Goal: Information Seeking & Learning: Learn about a topic

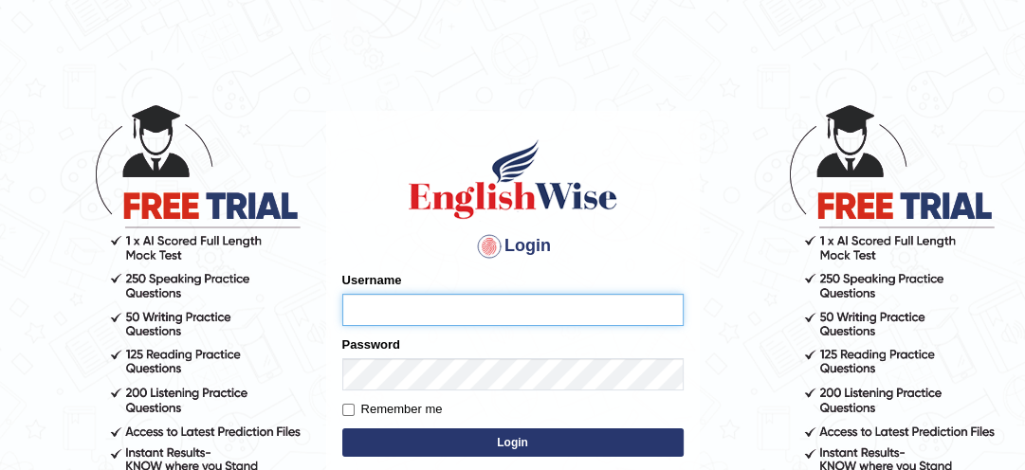
type input "lambertayeligiliga_Englishwise"
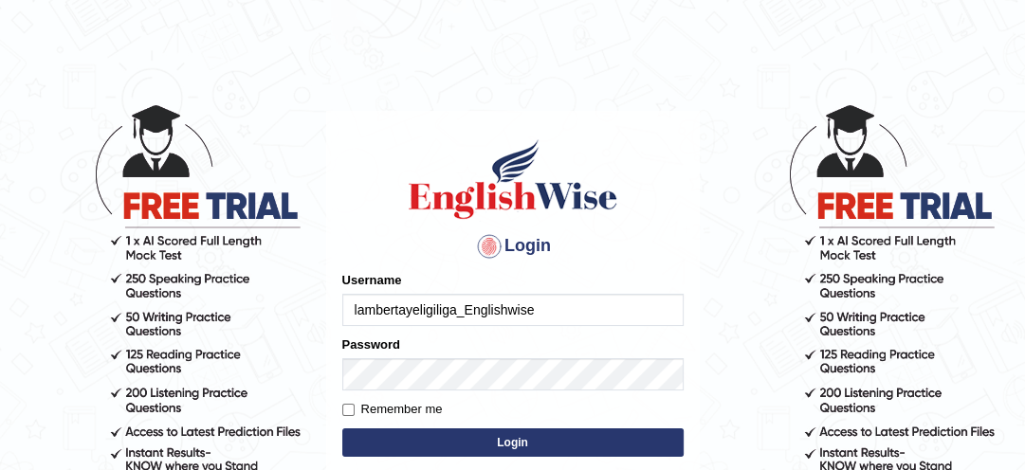
click at [459, 455] on button "Login" at bounding box center [512, 443] width 341 height 28
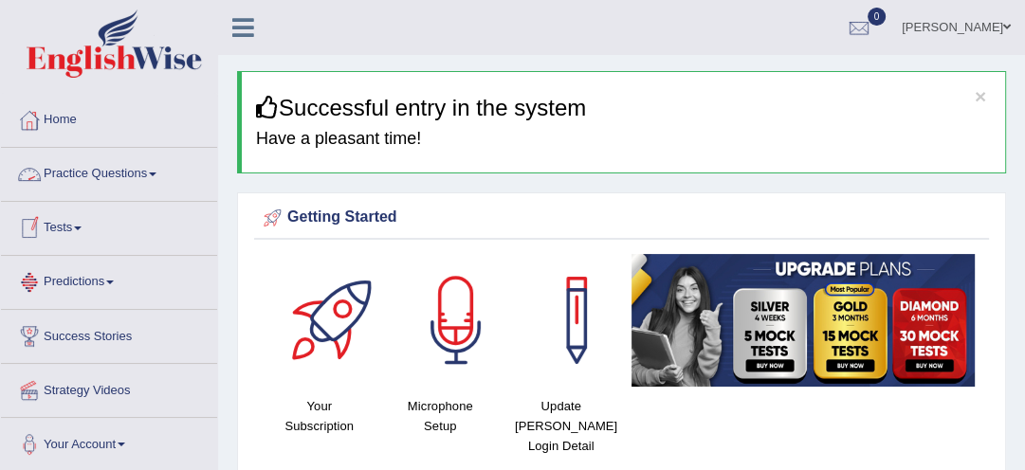
click at [76, 172] on link "Practice Questions" at bounding box center [109, 171] width 216 height 47
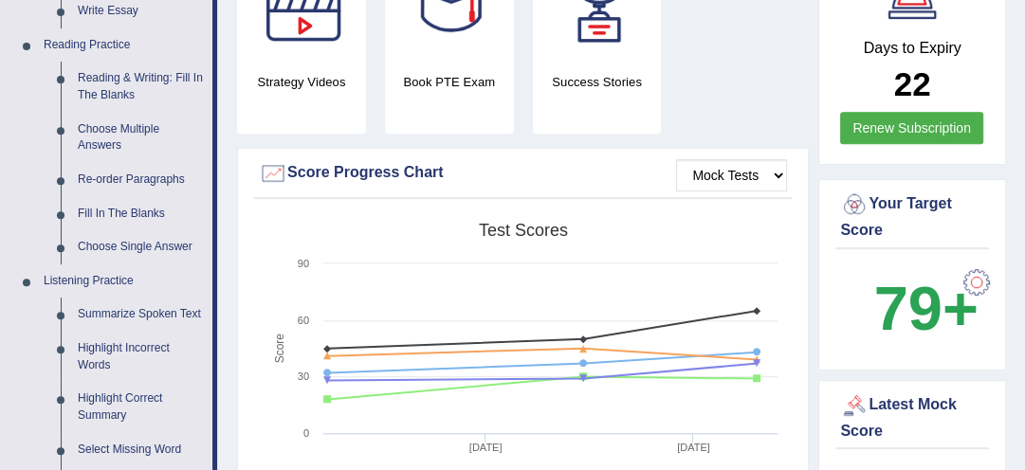
scroll to position [607, 0]
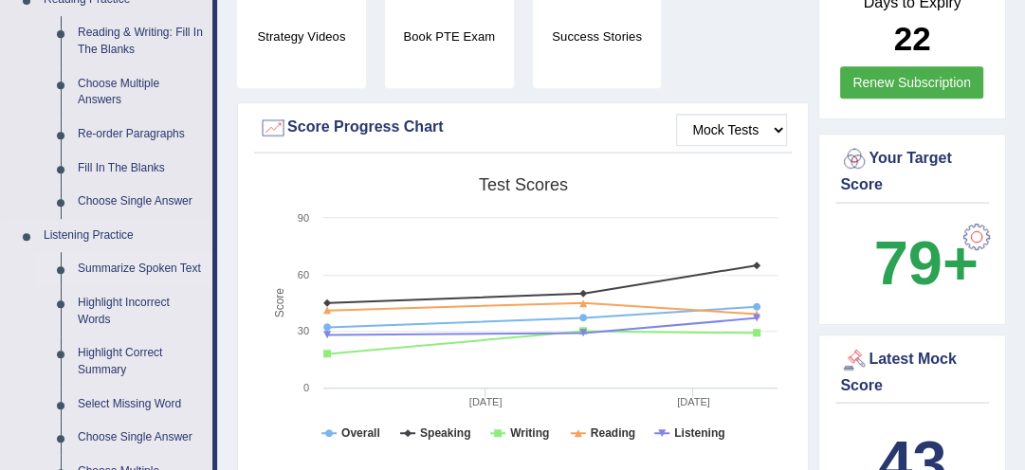
click at [152, 266] on link "Summarize Spoken Text" at bounding box center [140, 269] width 143 height 34
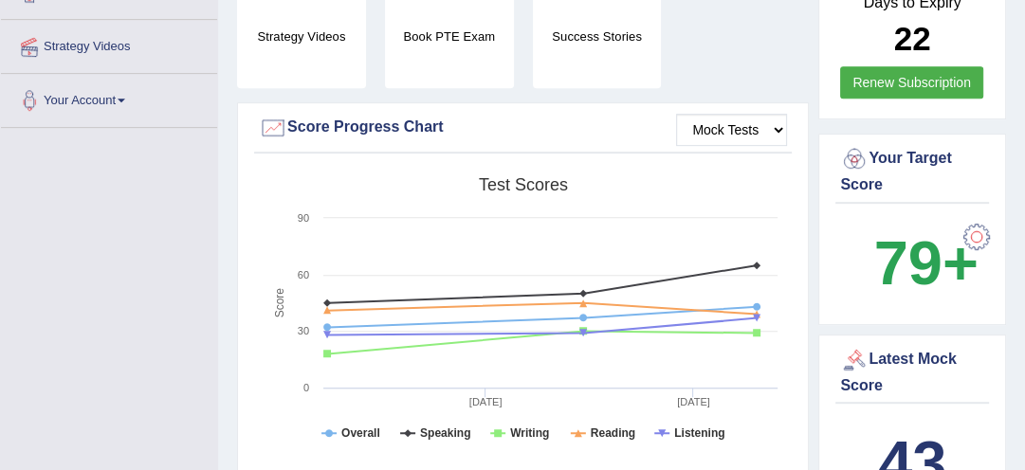
scroll to position [242, 0]
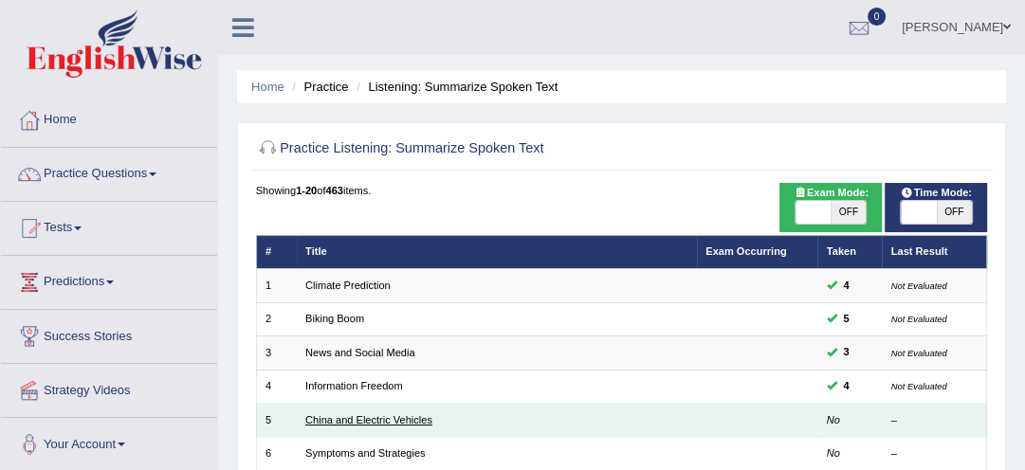
click at [406, 421] on link "China and Electric Vehicles" at bounding box center [368, 419] width 127 height 11
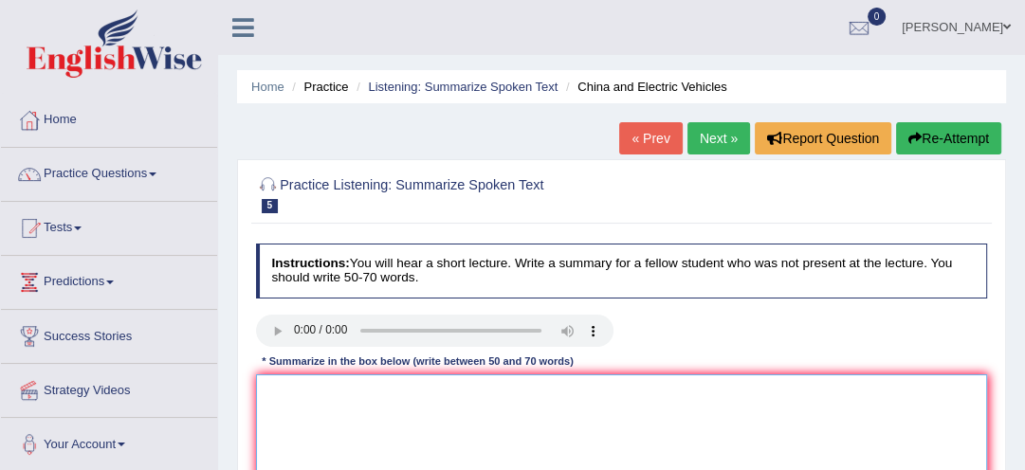
drag, startPoint x: 0, startPoint y: 0, endPoint x: 644, endPoint y: 380, distance: 747.8
click at [271, 391] on textarea at bounding box center [622, 453] width 732 height 156
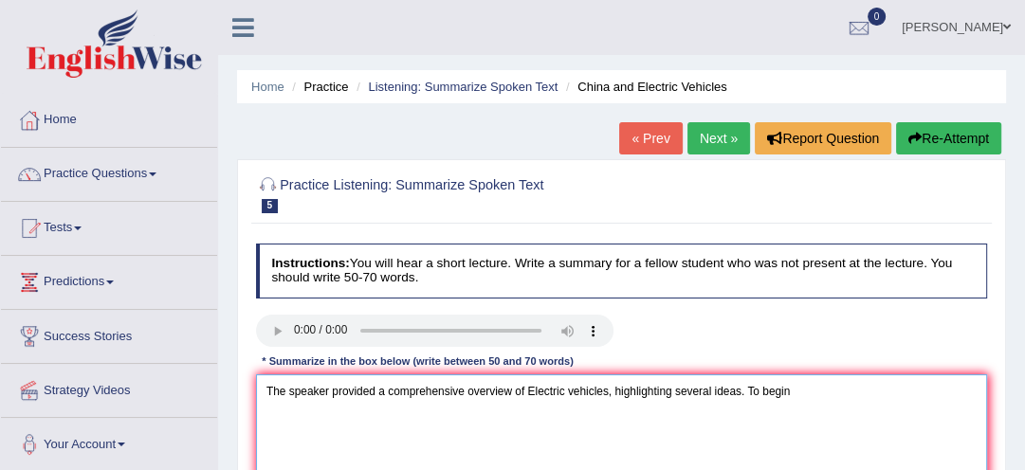
drag, startPoint x: 271, startPoint y: 391, endPoint x: 531, endPoint y: 429, distance: 262.6
click at [531, 429] on textarea "The speaker provided a comprehensive overview of Electric vehicles, highlightin…" at bounding box center [622, 453] width 732 height 156
click at [793, 393] on textarea "The speaker provided a comprehensive overview of Electric vehicles, highlightin…" at bounding box center [622, 453] width 732 height 156
type textarea "The speaker provided a comprehensive overview of Electric vehicles, highlightin…"
